Goal: Task Accomplishment & Management: Use online tool/utility

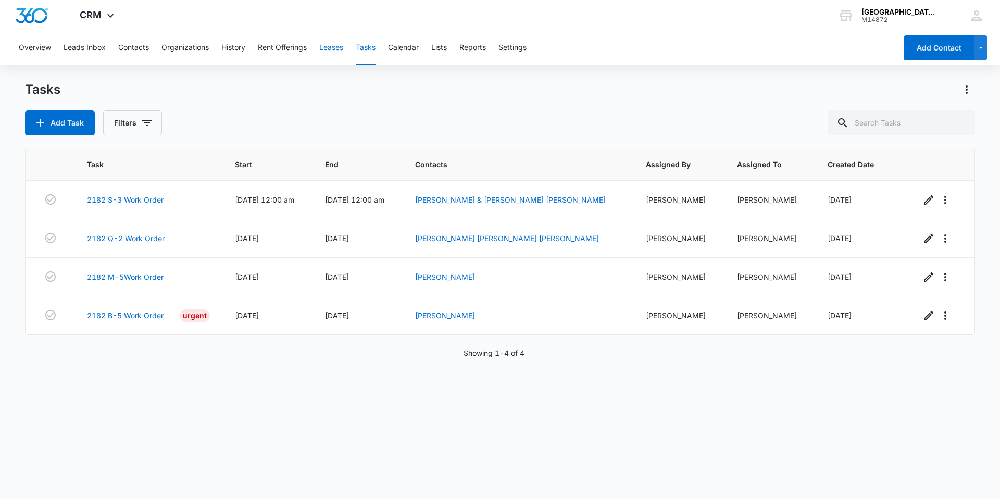
click at [330, 48] on button "Leases" at bounding box center [331, 47] width 24 height 33
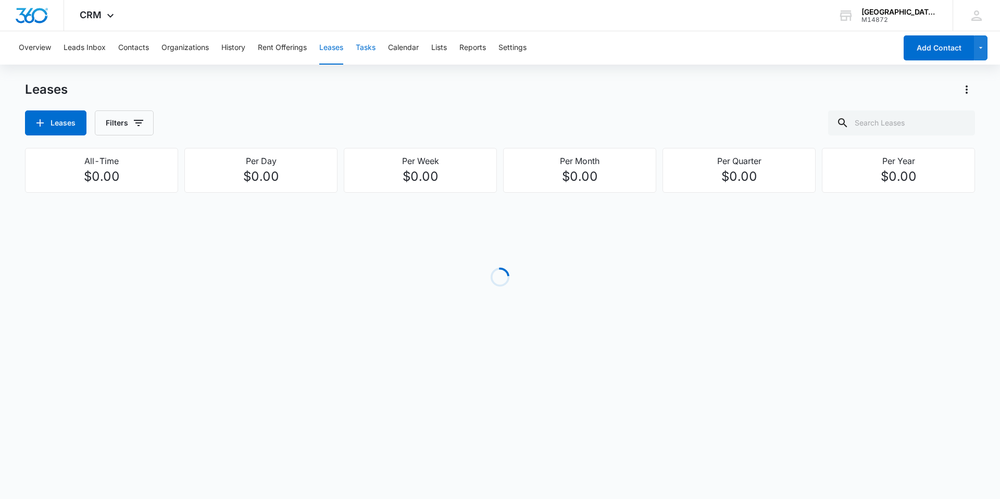
click at [367, 52] on button "Tasks" at bounding box center [366, 47] width 20 height 33
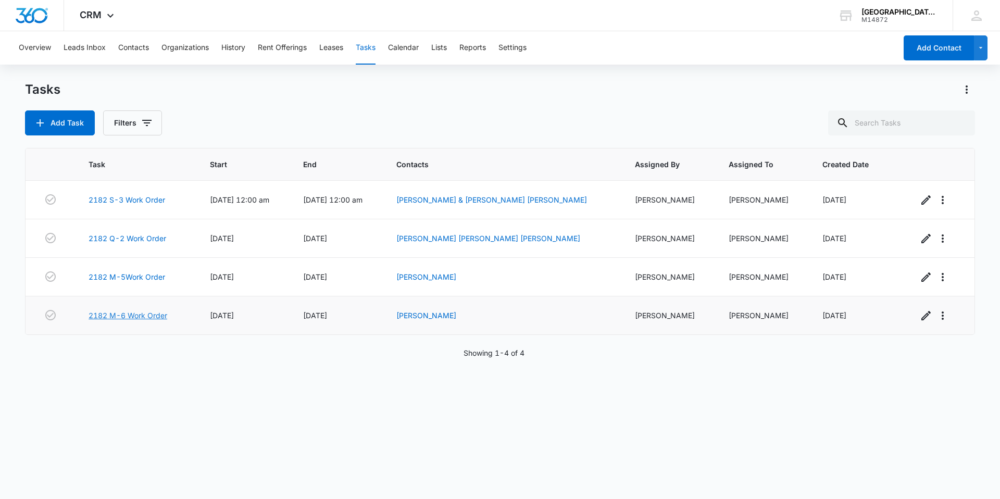
click at [124, 316] on link "2182 M-6 Work Order" at bounding box center [128, 315] width 79 height 11
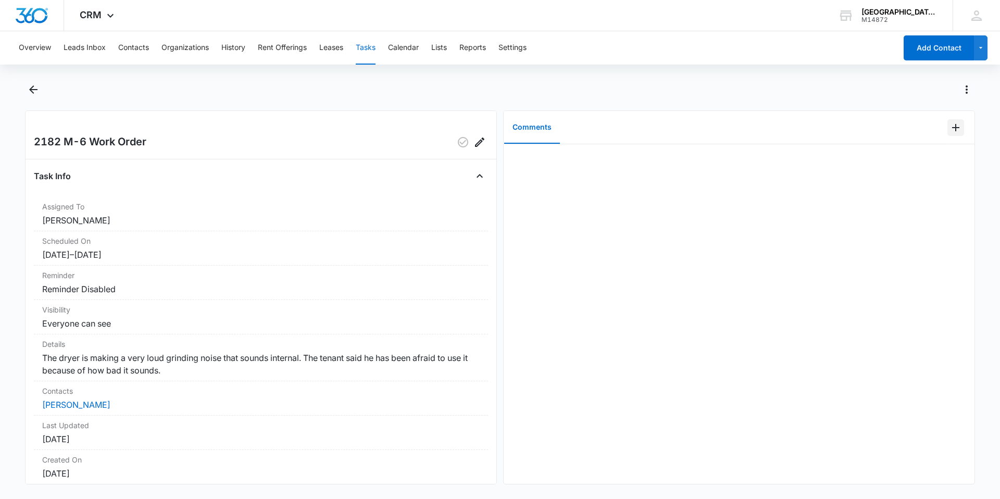
click at [954, 132] on button "Add Comment" at bounding box center [956, 127] width 17 height 17
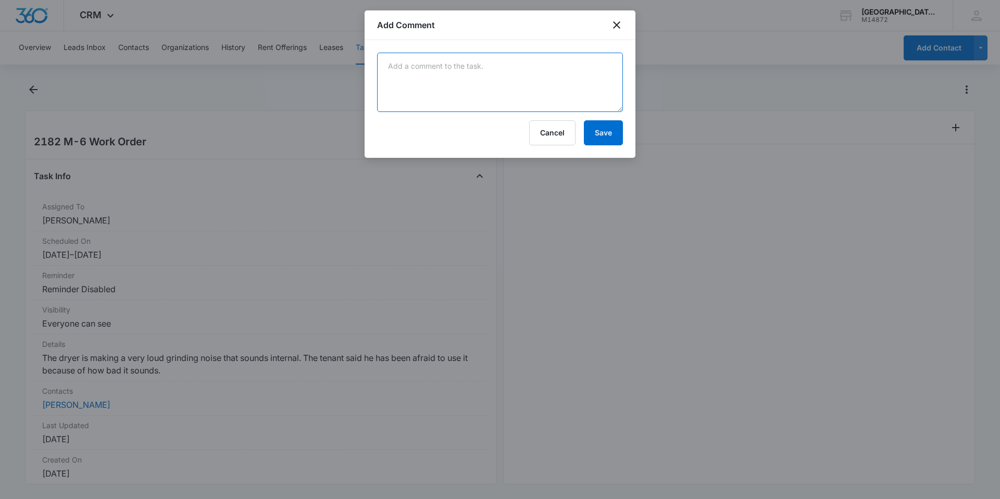
click at [577, 88] on textarea at bounding box center [500, 82] width 246 height 59
type textarea "replaced dryer. will schedule [PERSON_NAME] for service at the shop"
click at [601, 140] on button "Save" at bounding box center [603, 132] width 39 height 25
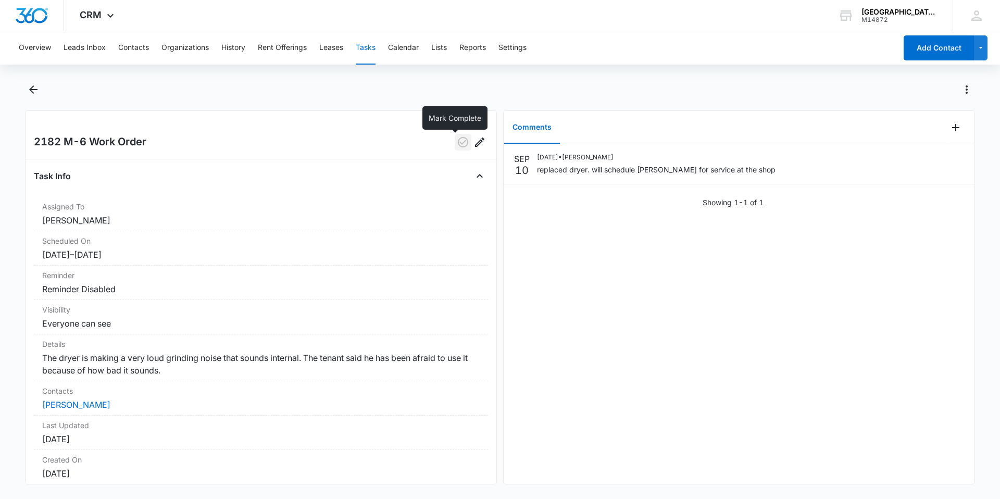
click at [457, 142] on icon "button" at bounding box center [463, 142] width 13 height 13
click at [35, 91] on icon "Back" at bounding box center [33, 89] width 13 height 13
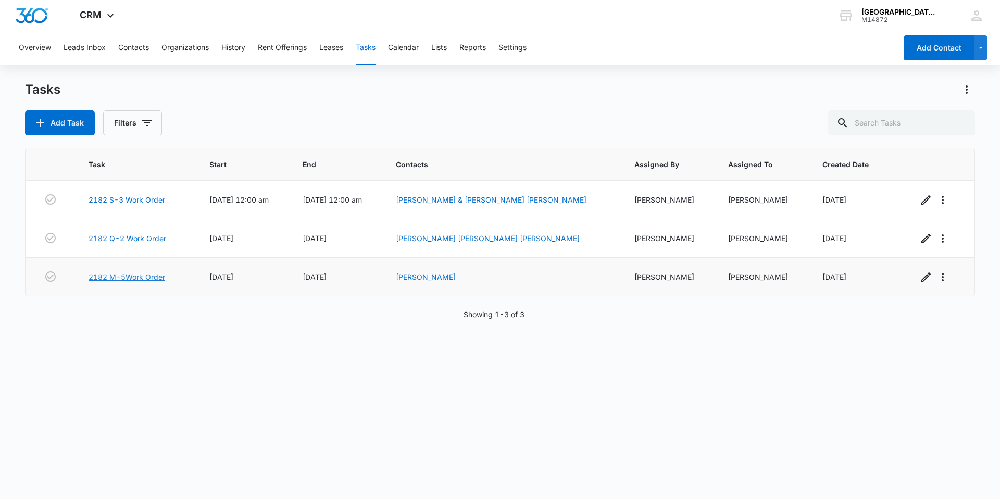
click at [143, 281] on link "2182 M-5Work Order" at bounding box center [127, 276] width 77 height 11
